Goal: Information Seeking & Learning: Learn about a topic

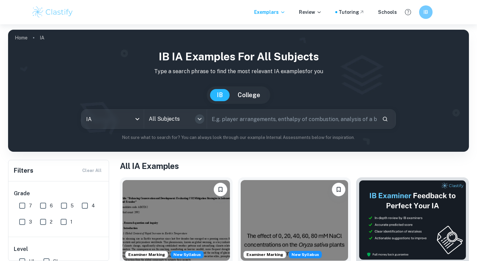
click at [196, 120] on icon "Open" at bounding box center [200, 119] width 8 height 8
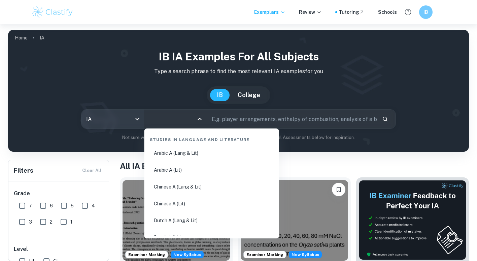
click at [134, 116] on body "We value your privacy We use cookies to enhance your browsing experience, serve…" at bounding box center [238, 154] width 477 height 261
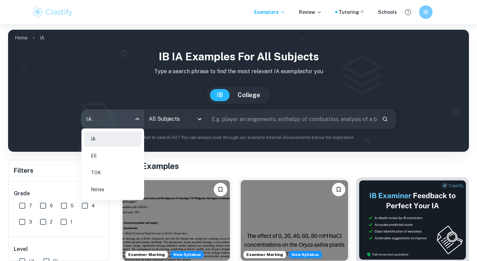
click at [197, 119] on div at bounding box center [238, 130] width 477 height 261
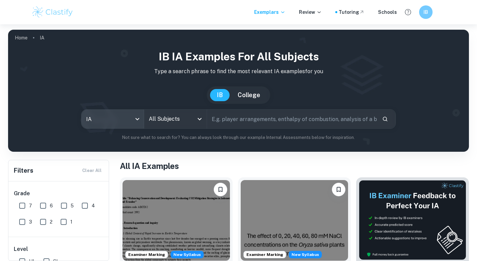
drag, startPoint x: 189, startPoint y: 109, endPoint x: 189, endPoint y: 120, distance: 10.5
click at [189, 110] on div "All Subjects" at bounding box center [175, 118] width 63 height 19
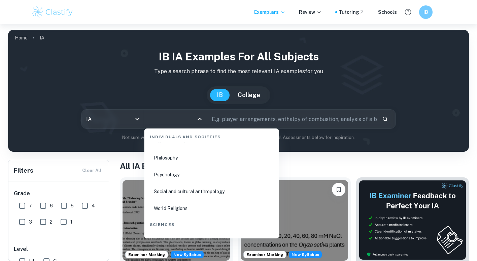
scroll to position [977, 0]
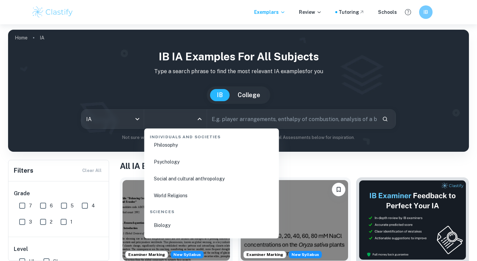
click at [181, 165] on li "Psychology" at bounding box center [211, 161] width 129 height 15
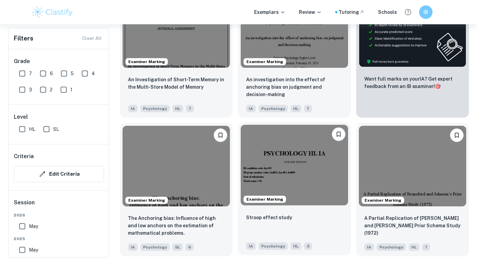
scroll to position [303, 0]
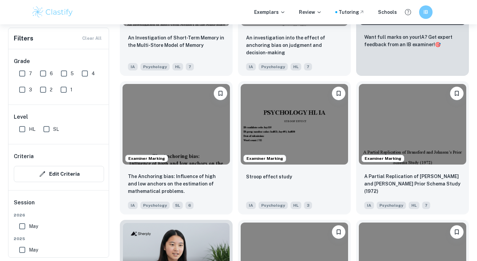
click at [45, 128] on input "SL" at bounding box center [46, 128] width 13 height 13
checkbox input "true"
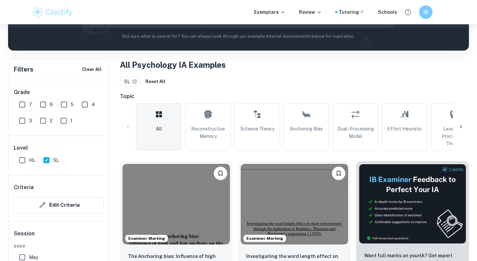
scroll to position [168, 0]
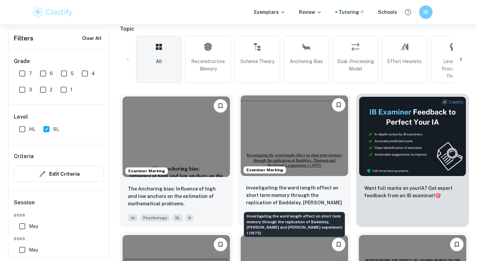
click at [306, 198] on p "Investigating the word length effect on short term memory through the replicati…" at bounding box center [294, 195] width 97 height 23
